Goal: Transaction & Acquisition: Obtain resource

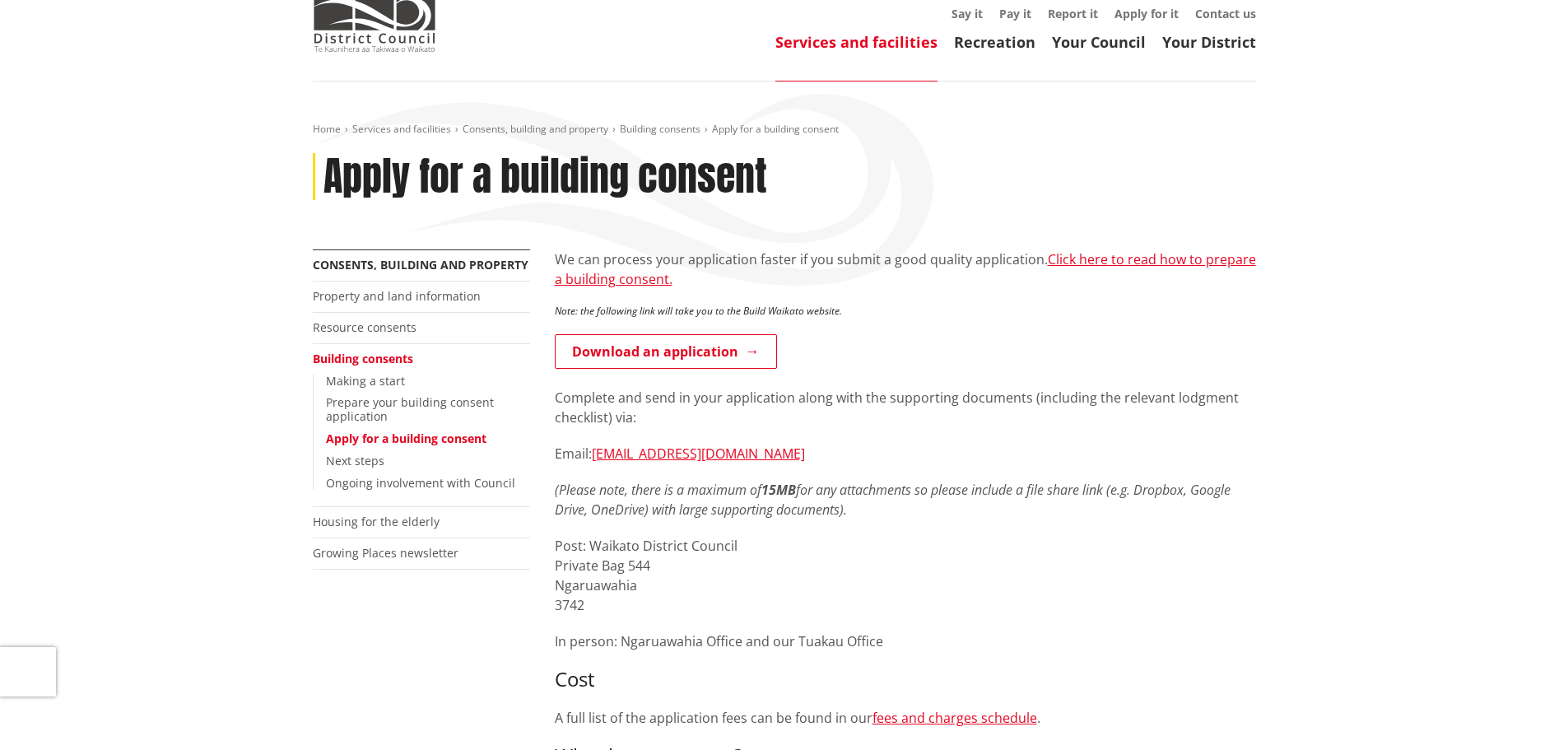
scroll to position [82, 0]
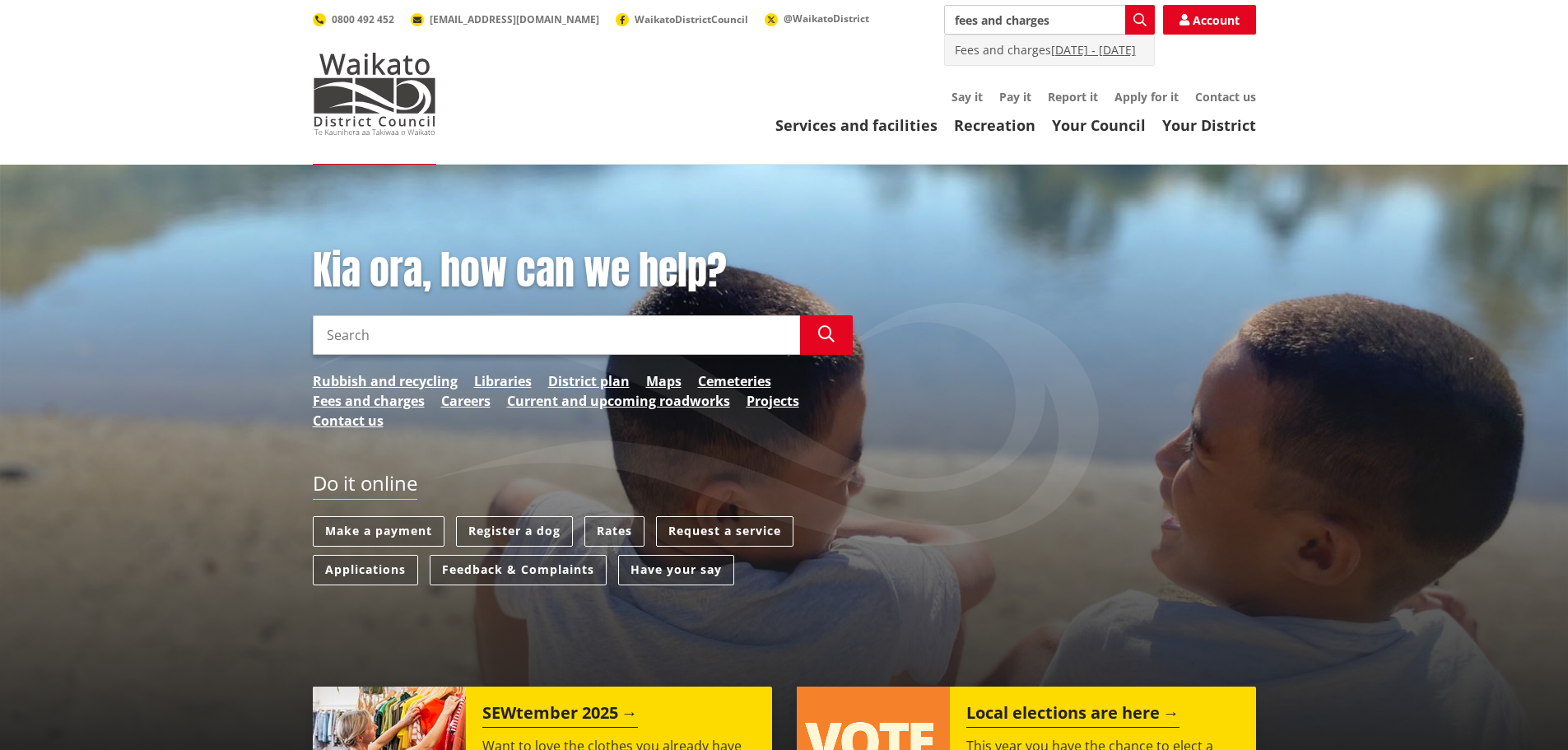
click at [1003, 49] on div "Fees and charges 2009 - 2010" at bounding box center [1049, 50] width 209 height 30
type input "Fees and charges [DATE] - [DATE]"
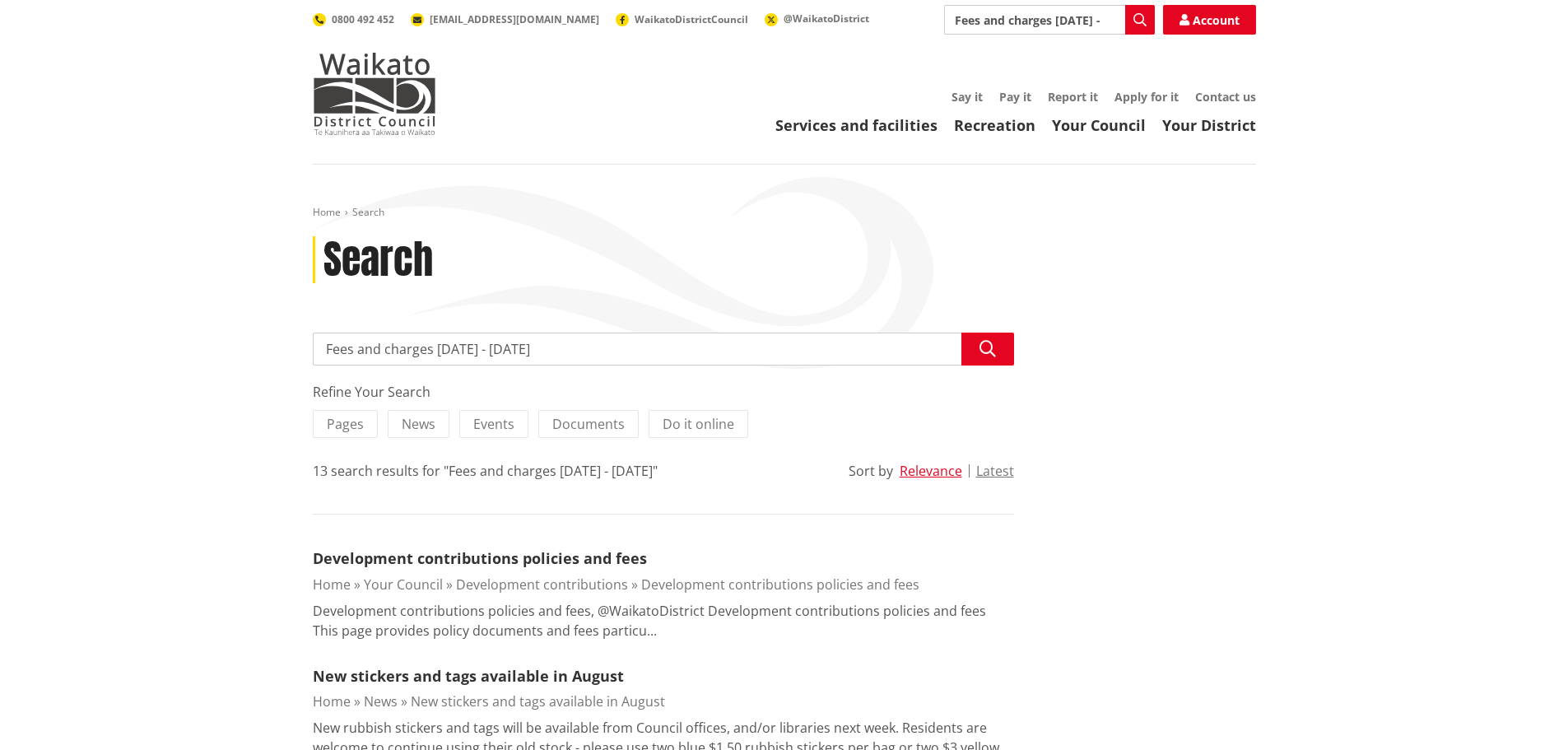
click at [429, 352] on input "Fees and charges 2009 - 2010" at bounding box center [663, 349] width 701 height 33
type input "Fees and charges 2025"
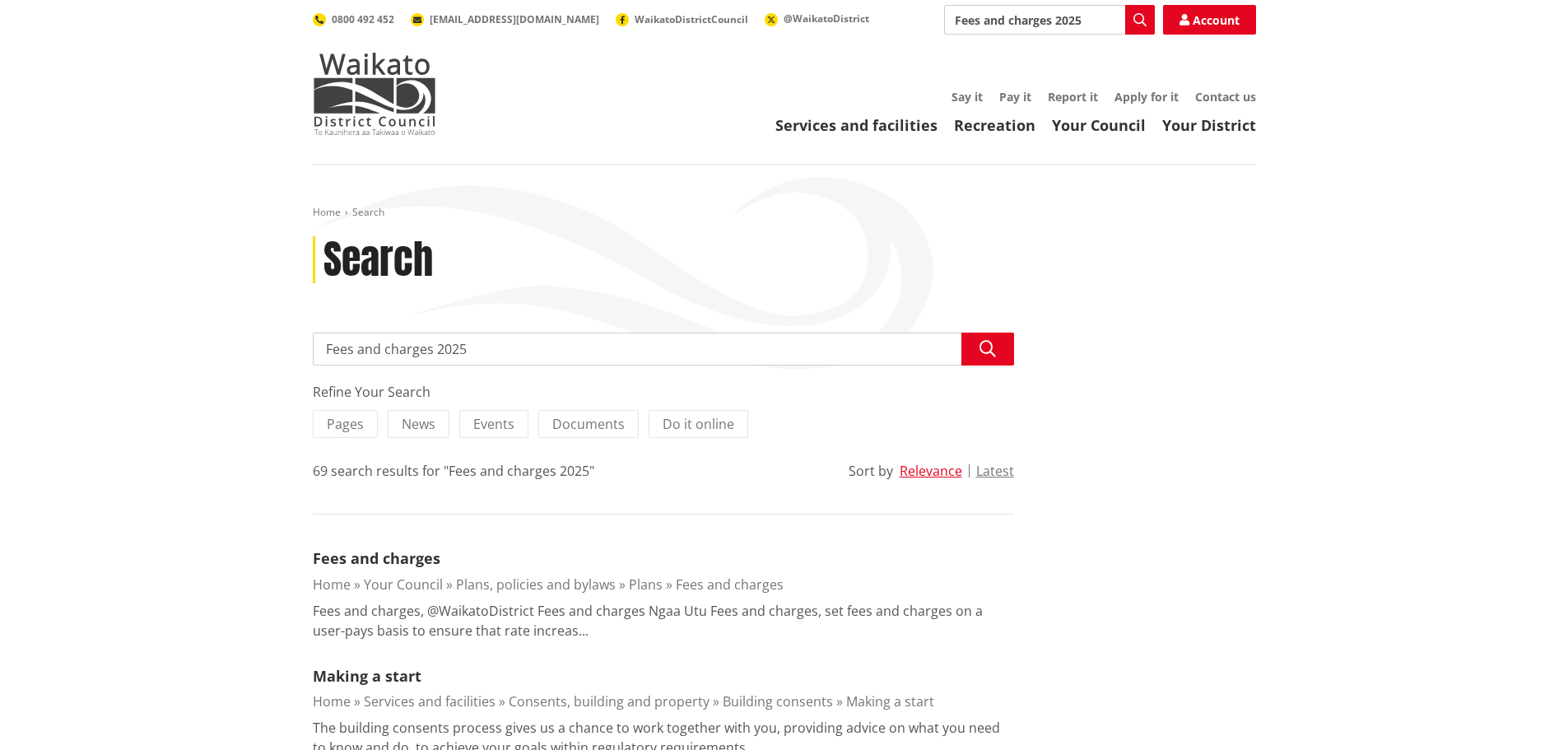
click at [347, 572] on li "Fees and charges Home Your Council Plans, policies and bylaws Plans Fees and ch…" at bounding box center [663, 594] width 701 height 93
click at [349, 552] on link "Fees and charges" at bounding box center [377, 557] width 127 height 20
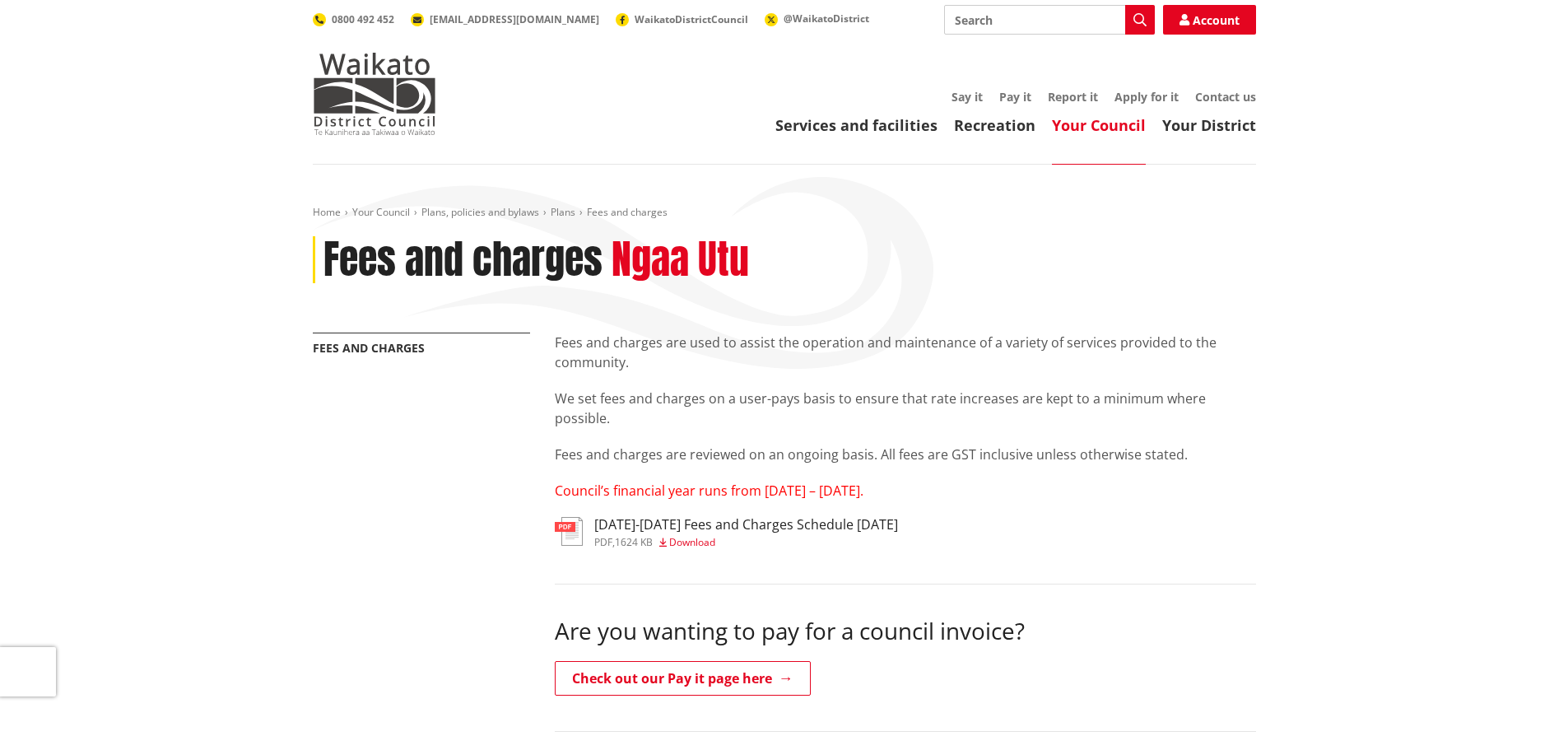
click at [691, 540] on span "Download" at bounding box center [692, 542] width 46 height 14
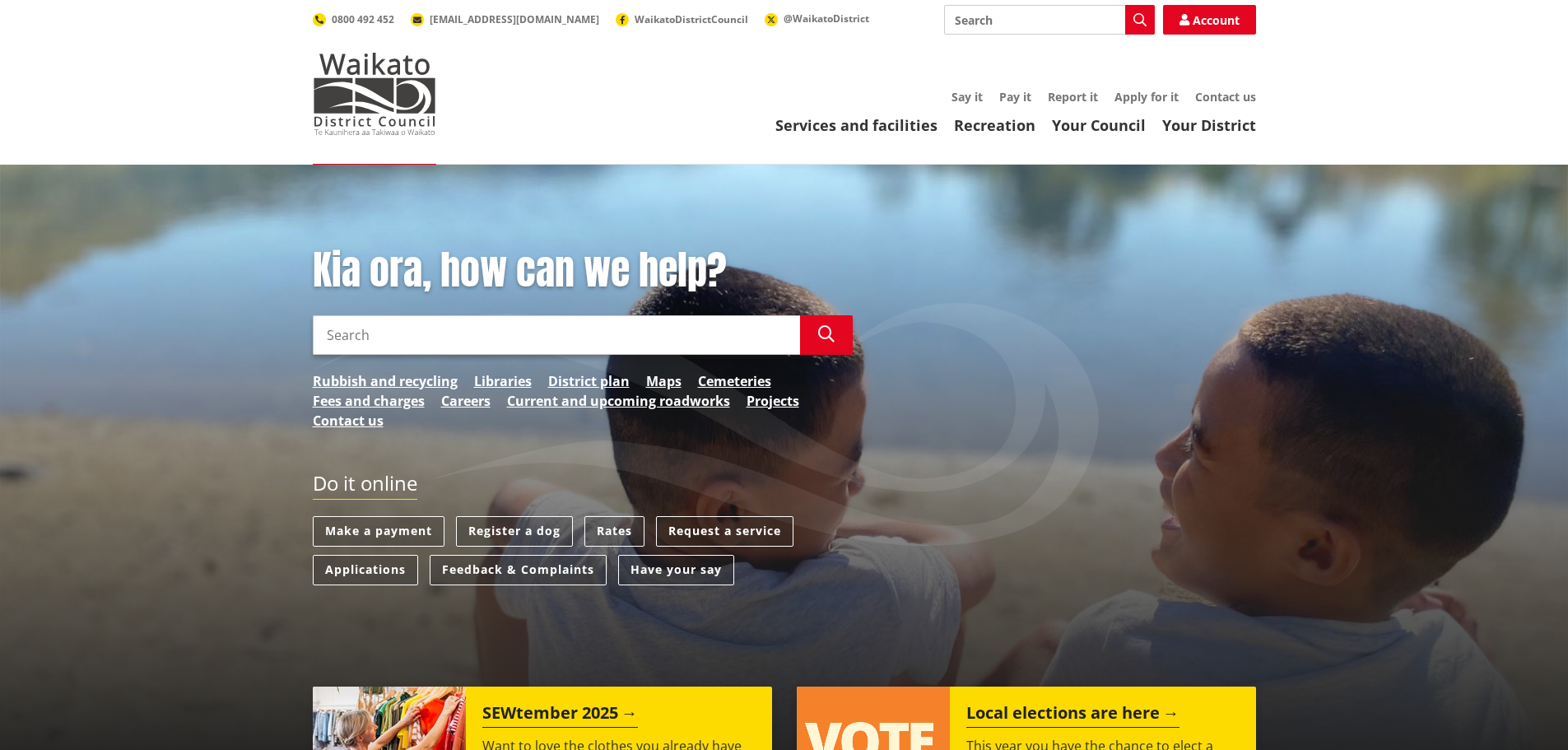
click at [974, 21] on input "Search" at bounding box center [1049, 20] width 210 height 30
type input "make a payment"
click at [1020, 104] on div "Services and facilities Recreation Your Council Your District Say it Pay it Rep…" at bounding box center [862, 113] width 787 height 44
click at [1024, 101] on link "Pay it" at bounding box center [1015, 97] width 32 height 15
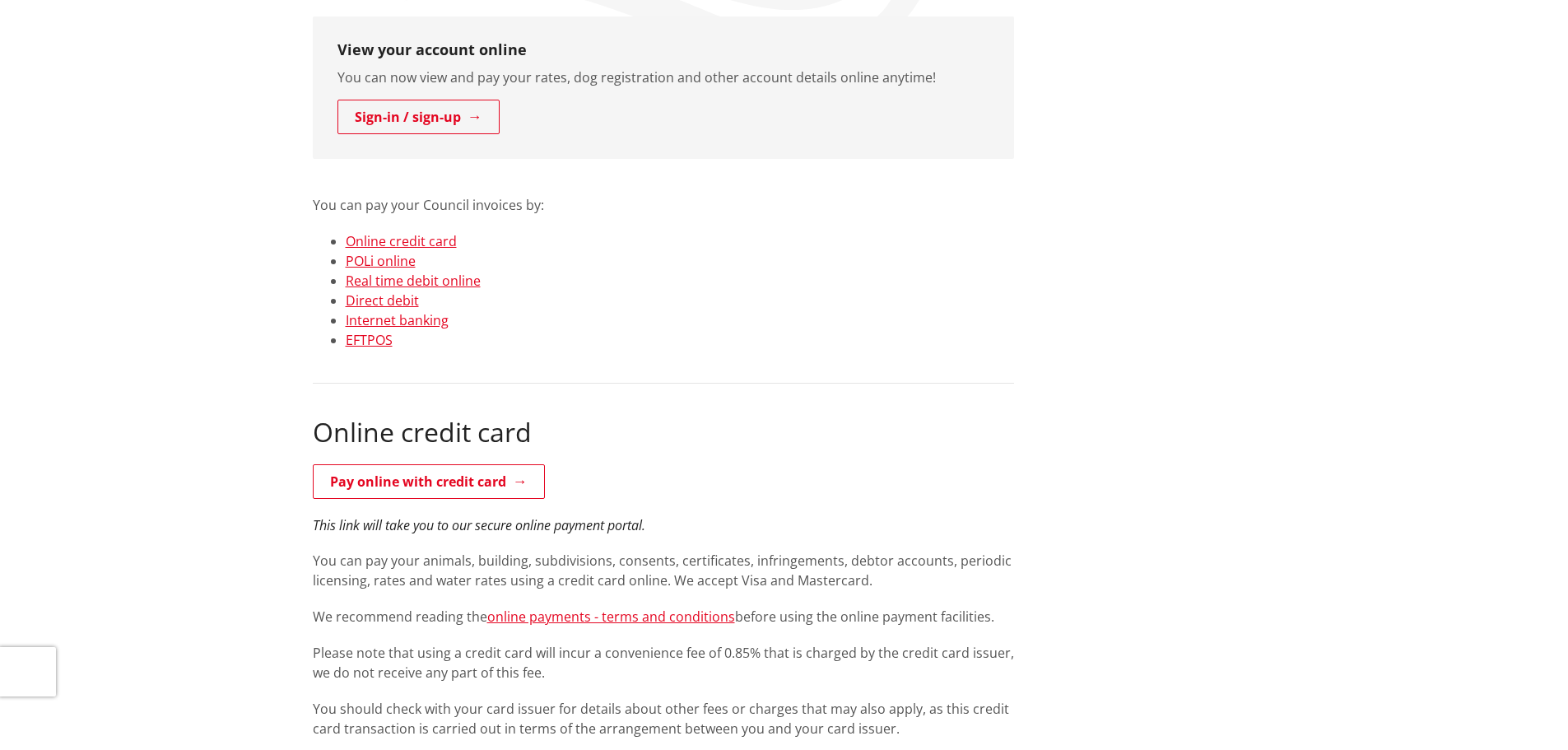
scroll to position [329, 0]
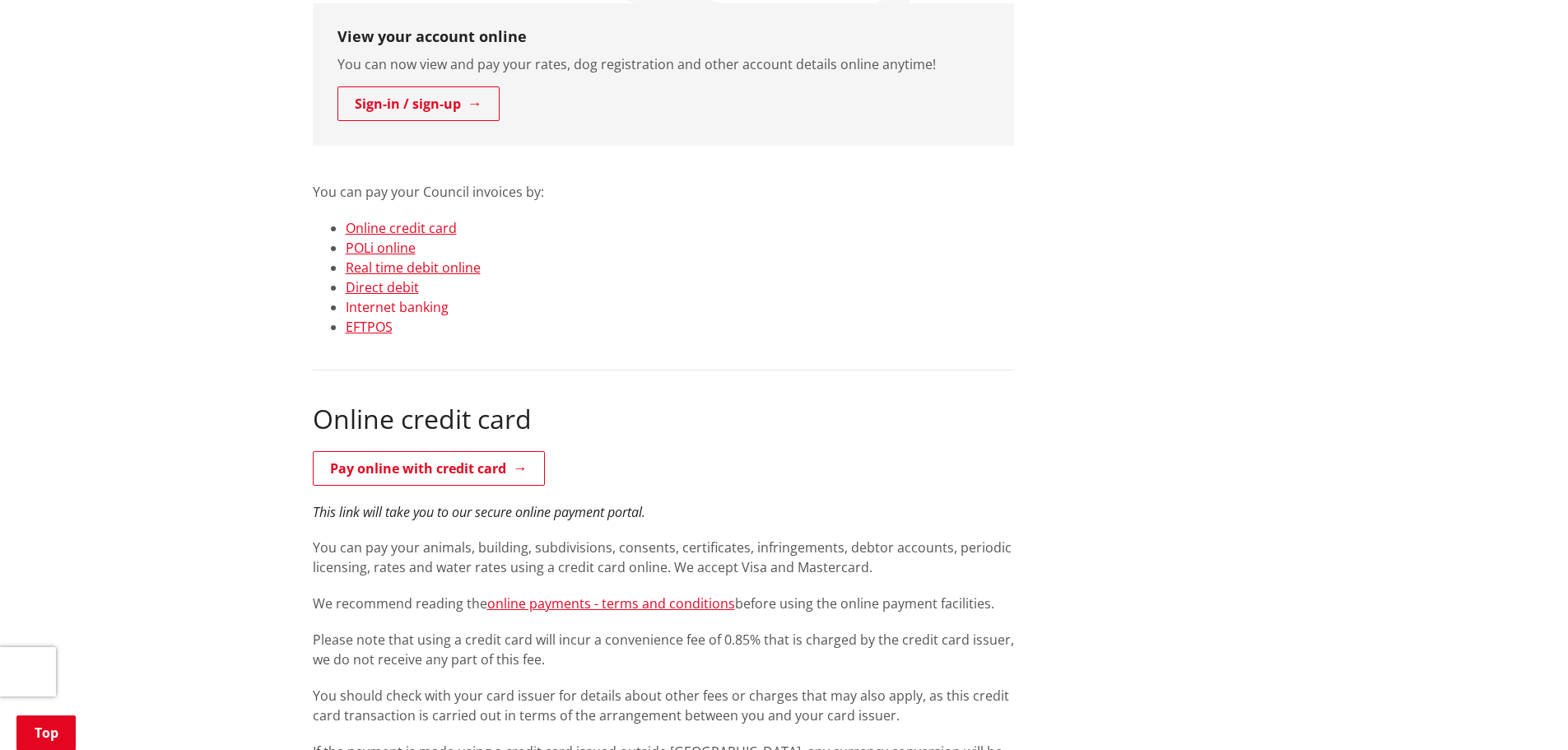
click at [438, 305] on link "Internet banking" at bounding box center [397, 306] width 103 height 18
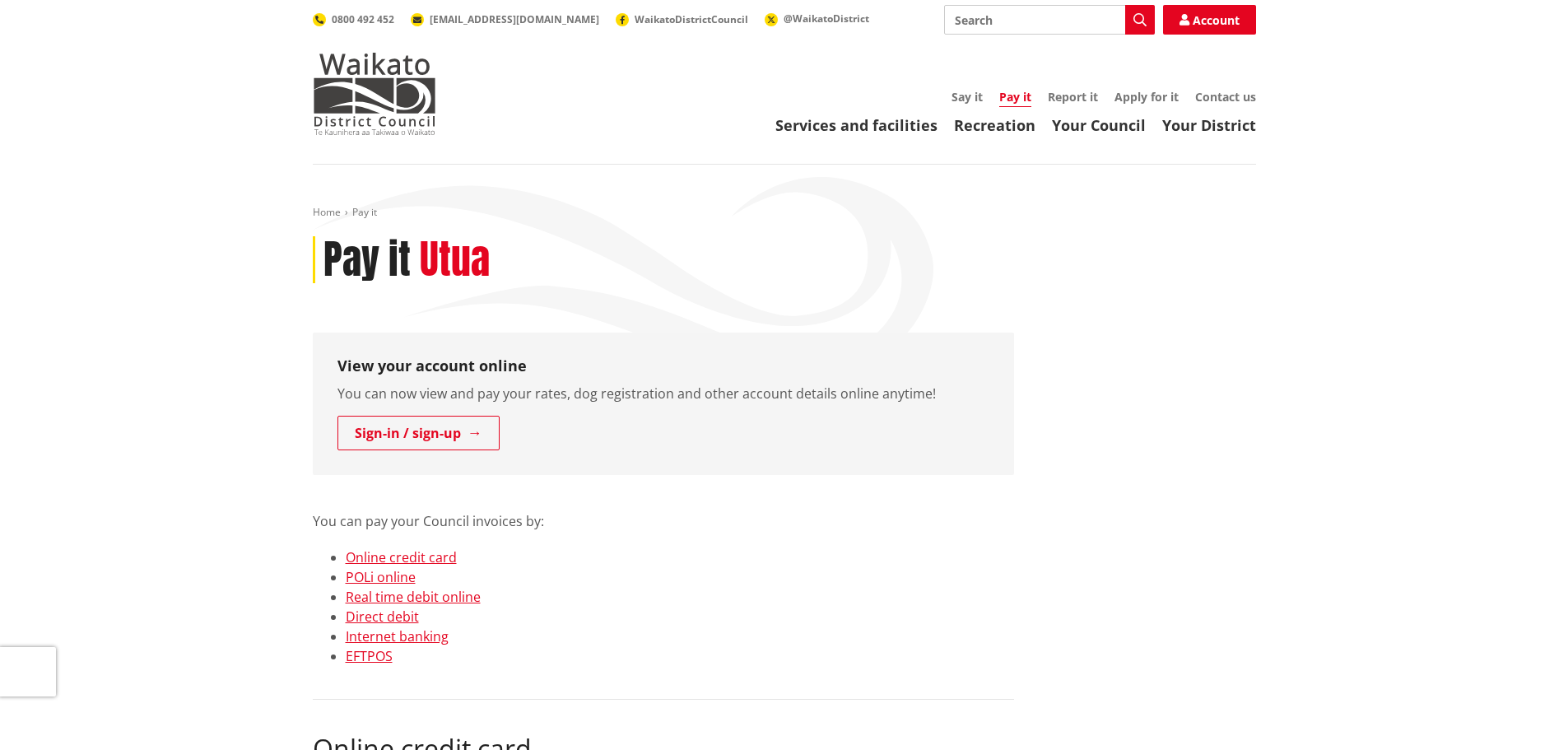
click at [1018, 20] on input "Search" at bounding box center [1049, 20] width 210 height 30
